Goal: Information Seeking & Learning: Learn about a topic

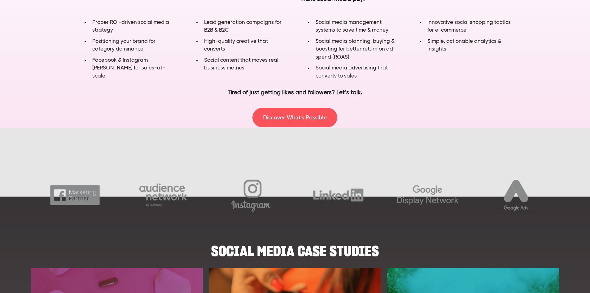
scroll to position [527, 0]
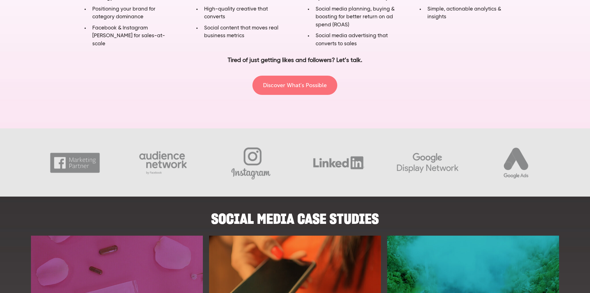
click at [305, 81] on link "Discover What's Possible" at bounding box center [294, 85] width 85 height 19
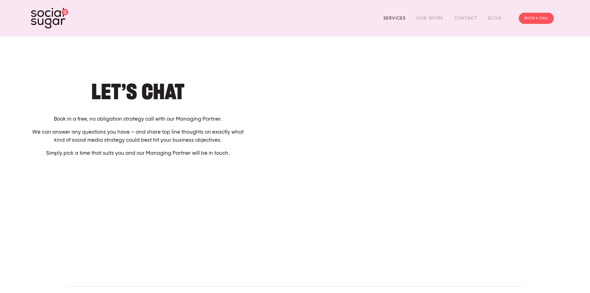
click at [389, 17] on link "Services" at bounding box center [394, 18] width 22 height 10
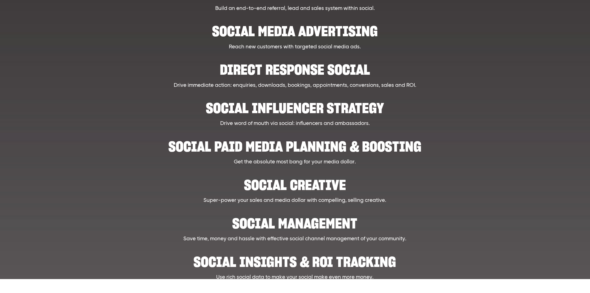
scroll to position [316, 0]
